Goal: Task Accomplishment & Management: Complete application form

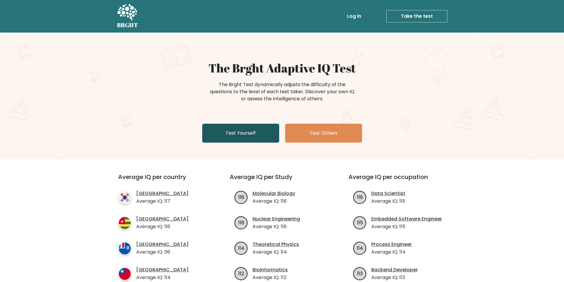
click at [242, 131] on link "Test Yourself" at bounding box center [240, 133] width 77 height 19
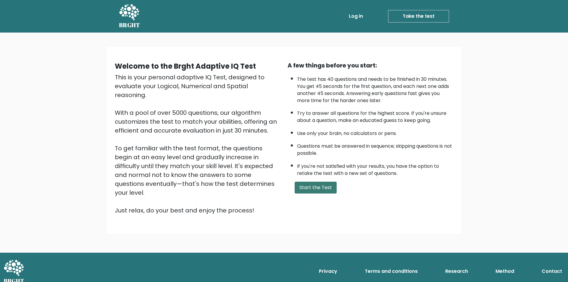
click at [310, 188] on button "Start the Test" at bounding box center [316, 188] width 42 height 12
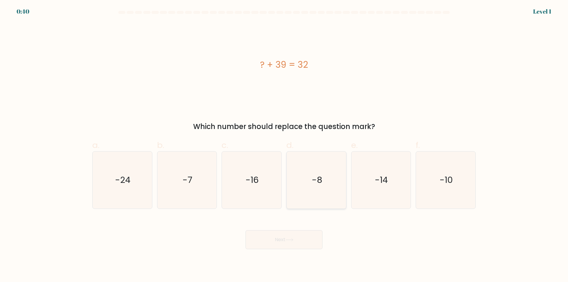
click at [301, 187] on icon "-8" at bounding box center [316, 179] width 57 height 57
click at [284, 145] on input "d. -8" at bounding box center [284, 143] width 0 height 4
radio input "true"
click at [291, 248] on button "Next" at bounding box center [284, 239] width 77 height 19
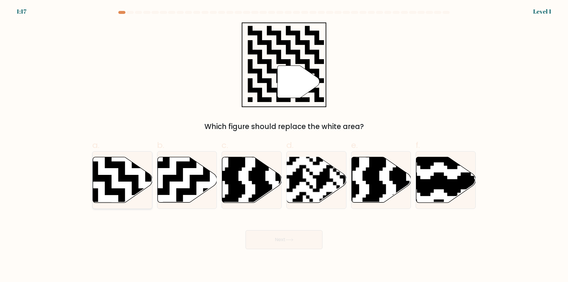
click at [117, 179] on icon at bounding box center [122, 180] width 59 height 46
click at [284, 145] on input "a." at bounding box center [284, 143] width 0 height 4
radio input "true"
click at [286, 235] on button "Next" at bounding box center [284, 239] width 77 height 19
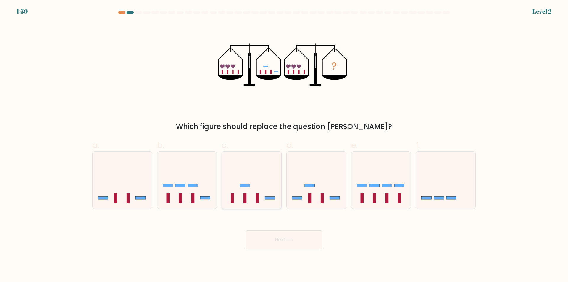
click at [259, 198] on icon at bounding box center [251, 180] width 59 height 49
click at [284, 145] on input "c." at bounding box center [284, 143] width 0 height 4
radio input "true"
click at [284, 238] on button "Next" at bounding box center [284, 239] width 77 height 19
